Goal: Transaction & Acquisition: Purchase product/service

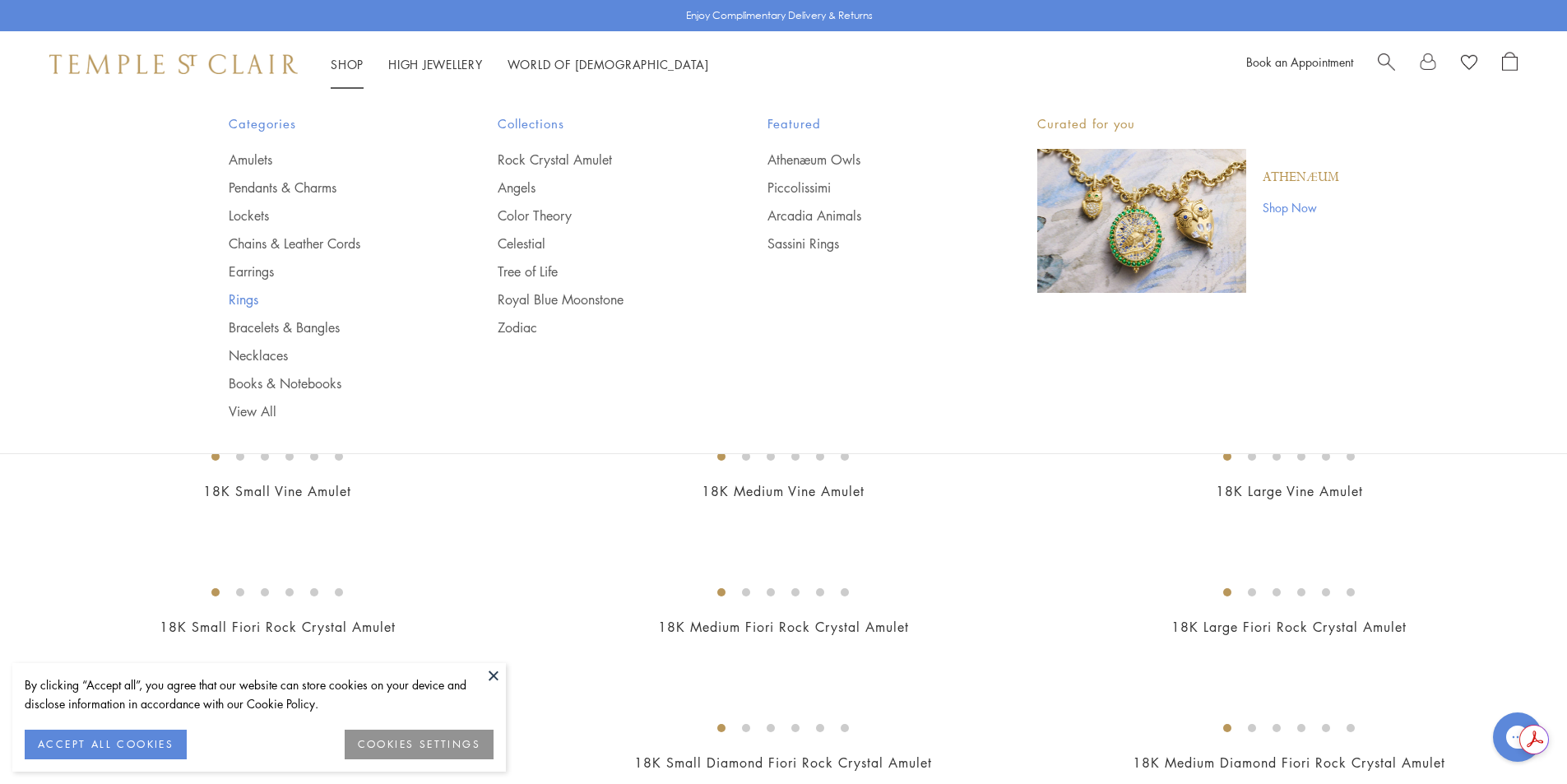
click at [249, 293] on link "Rings" at bounding box center [330, 299] width 204 height 18
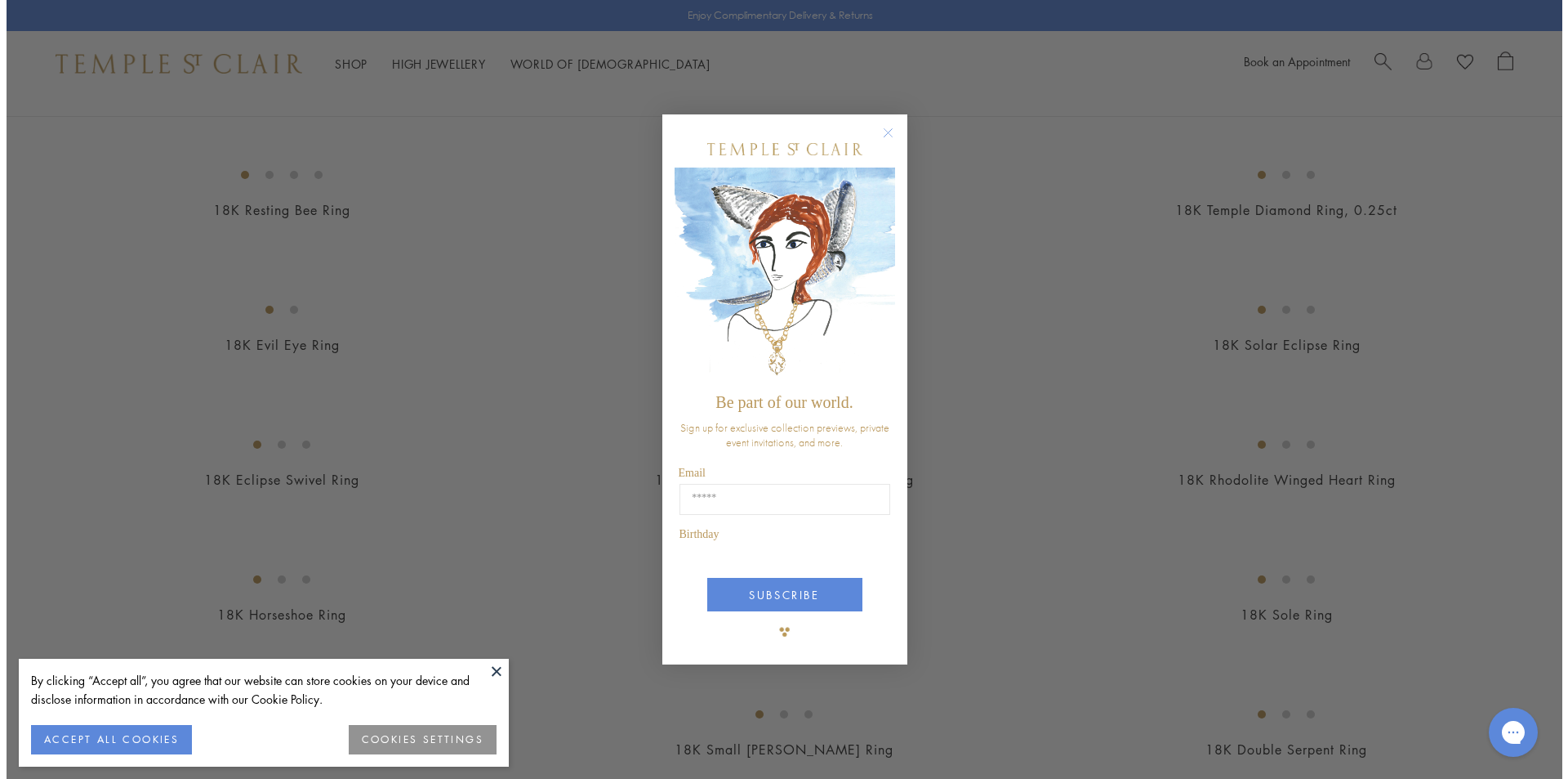
scroll to position [821, 0]
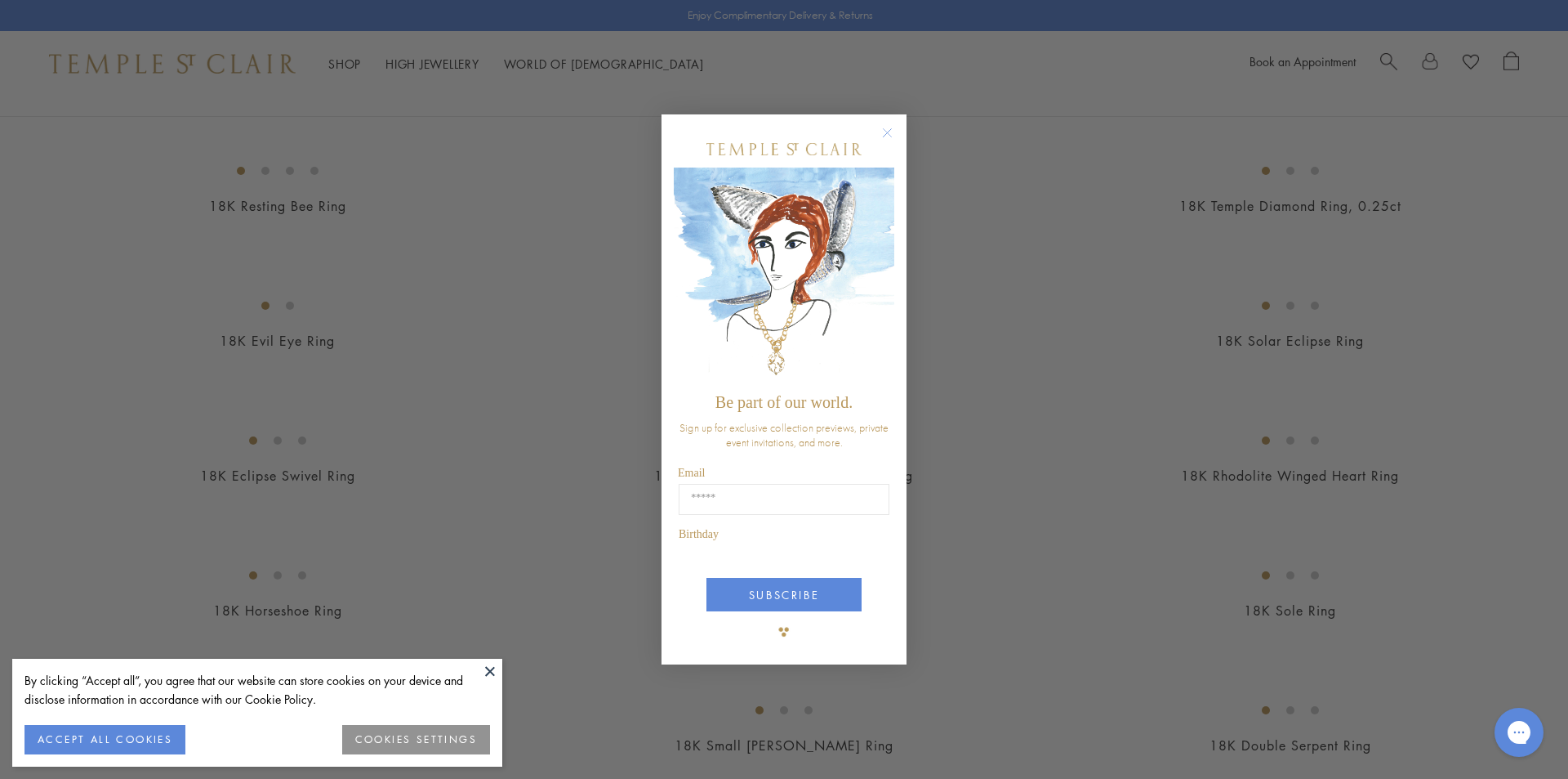
click at [885, 274] on img "POPUP Form" at bounding box center [784, 276] width 220 height 218
click at [150, 730] on button "ACCEPT ALL COOKIES" at bounding box center [105, 739] width 161 height 29
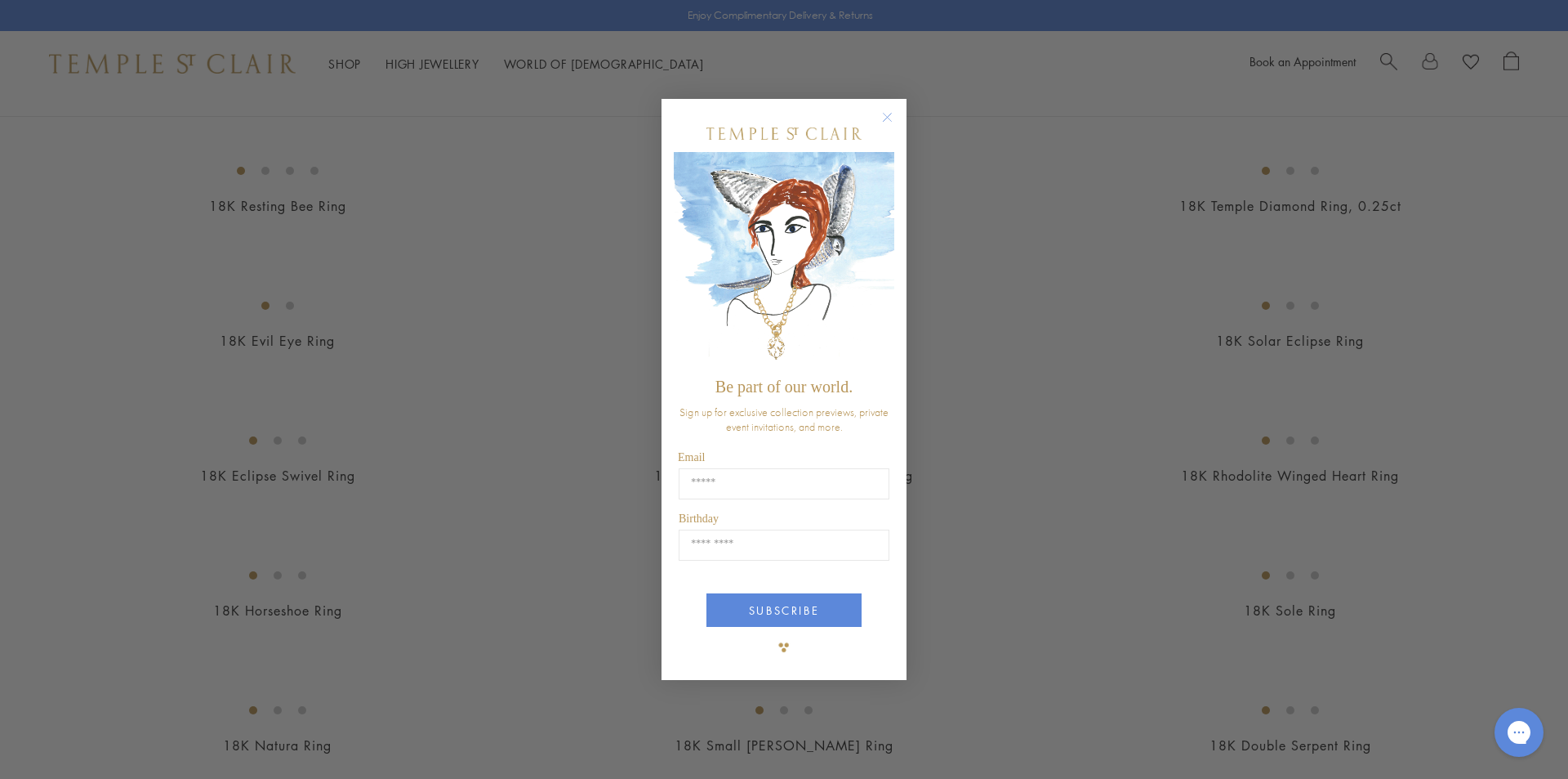
click at [892, 118] on circle "Close dialog" at bounding box center [888, 117] width 20 height 20
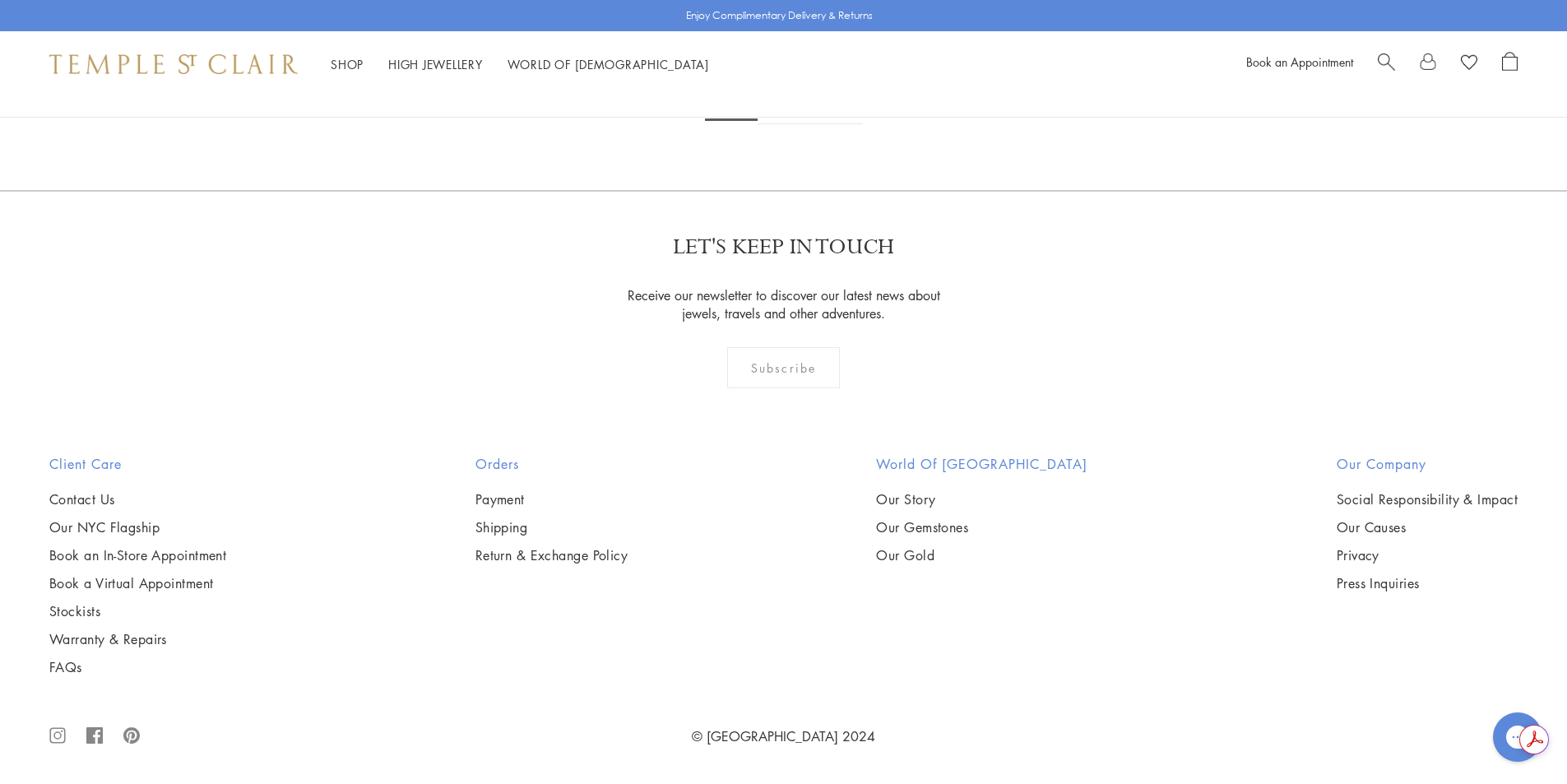
scroll to position [0, 0]
click at [788, 124] on link "2" at bounding box center [784, 102] width 54 height 45
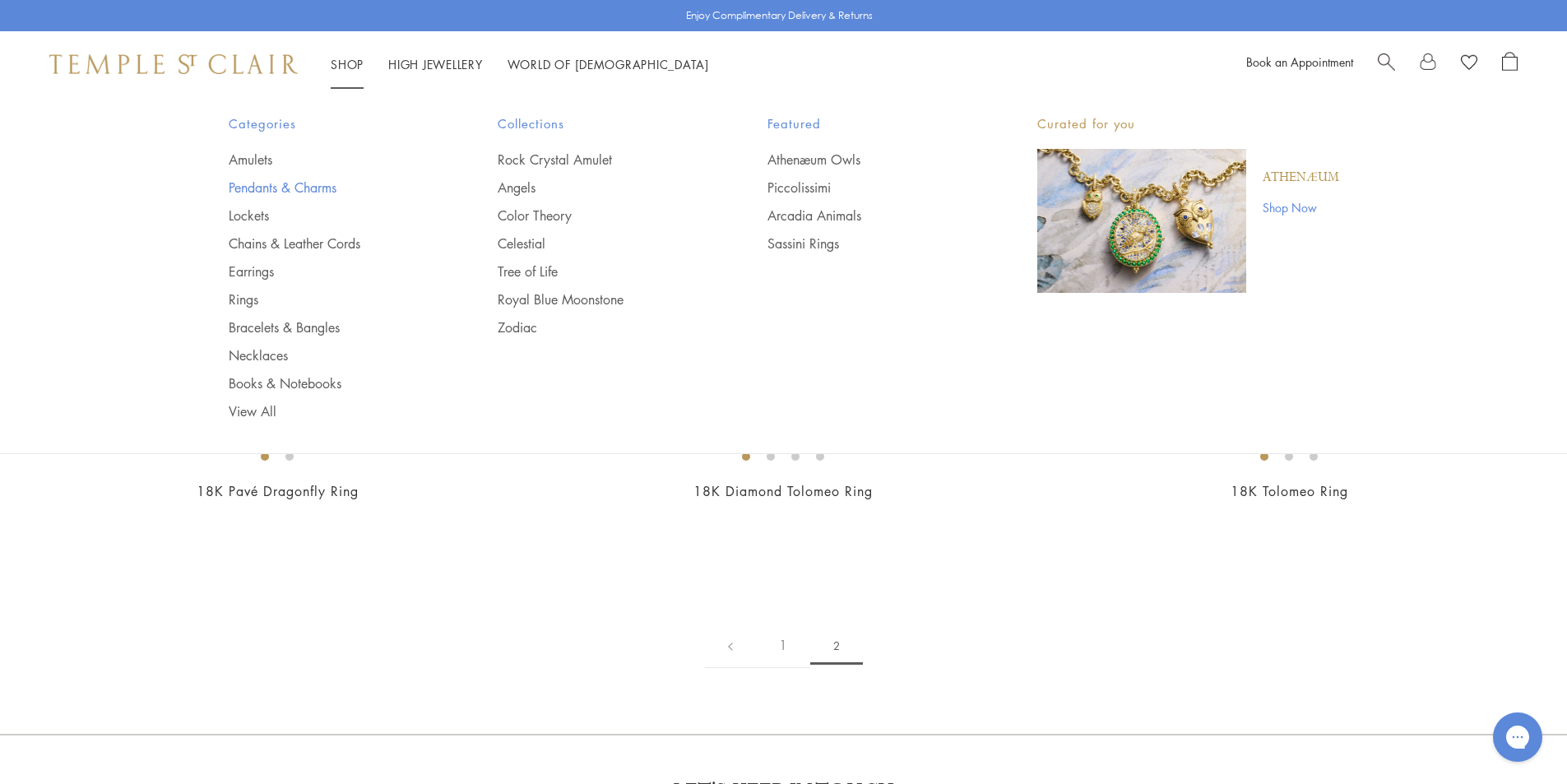
click at [290, 184] on link "Pendants & Charms" at bounding box center [330, 188] width 204 height 18
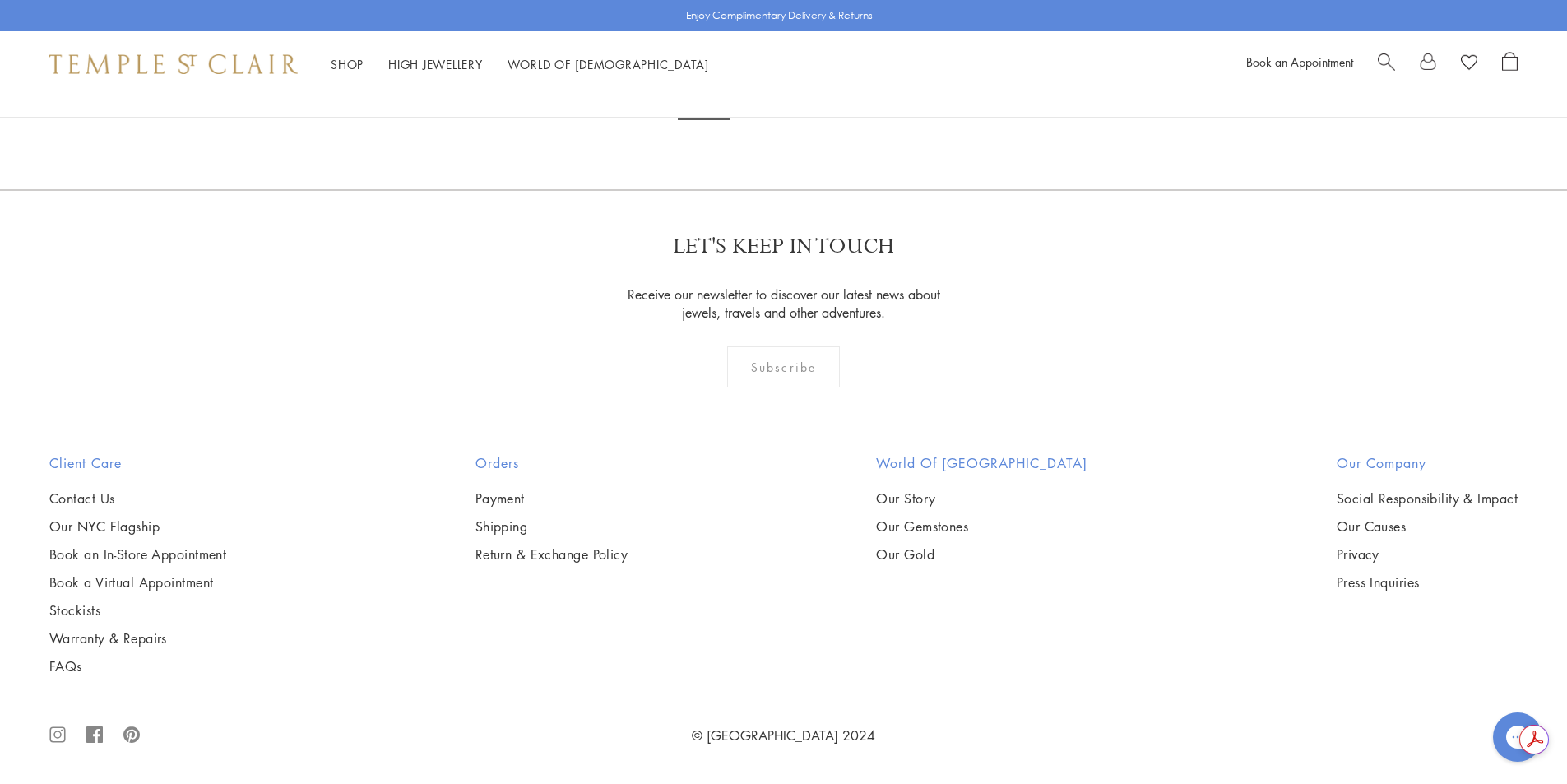
click at [756, 123] on link "2" at bounding box center [758, 101] width 54 height 45
click at [838, 124] on link "3" at bounding box center [837, 102] width 54 height 45
